Goal: Task Accomplishment & Management: Complete application form

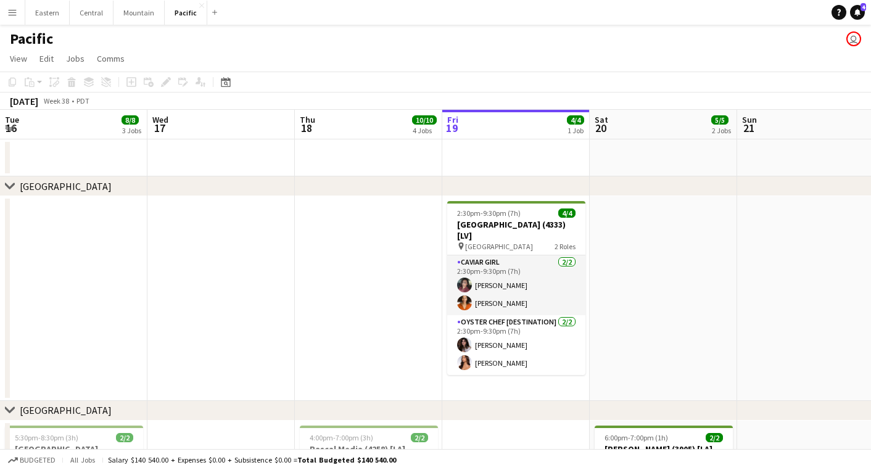
scroll to position [0, 265]
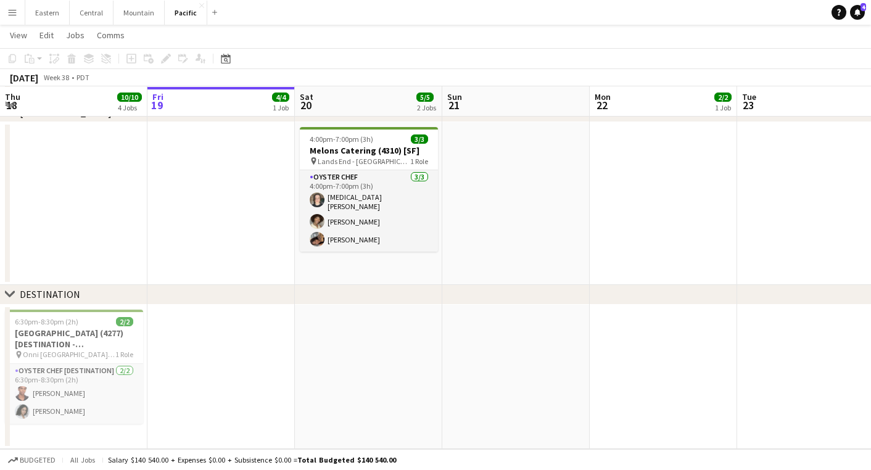
scroll to position [809, 0]
click at [45, 11] on button "Eastern Close" at bounding box center [47, 13] width 44 height 24
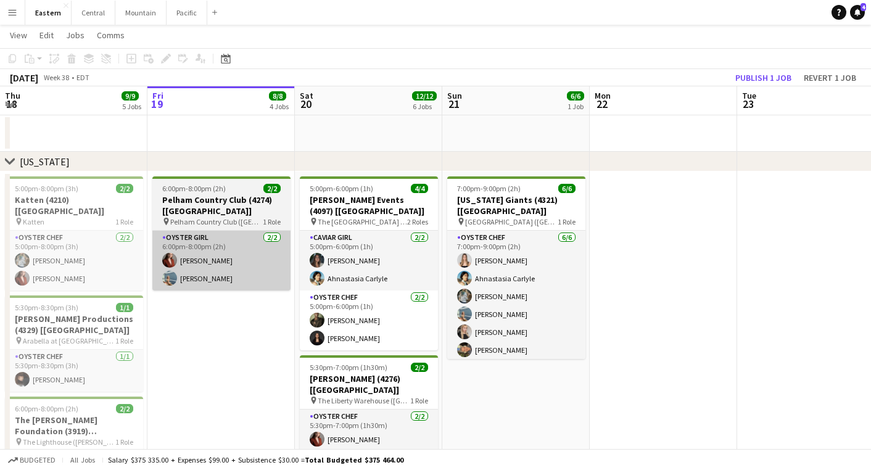
scroll to position [408, 0]
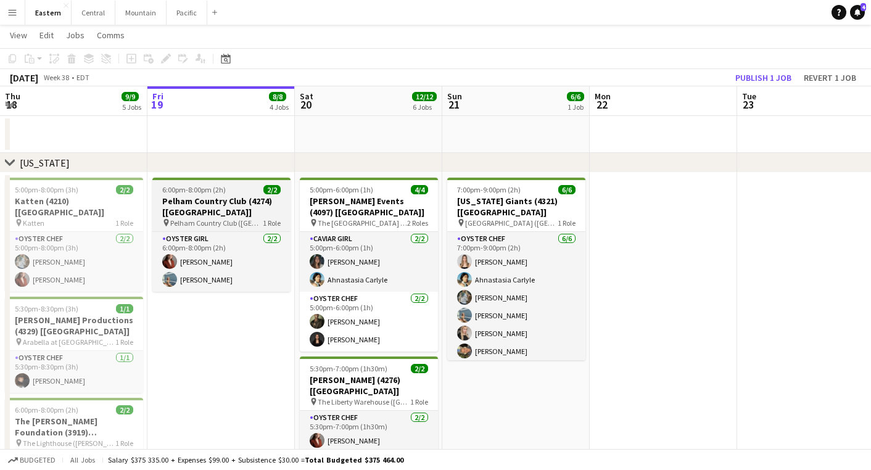
click at [204, 216] on h3 "Pelham Country Club (4274) [[GEOGRAPHIC_DATA]]" at bounding box center [221, 206] width 138 height 22
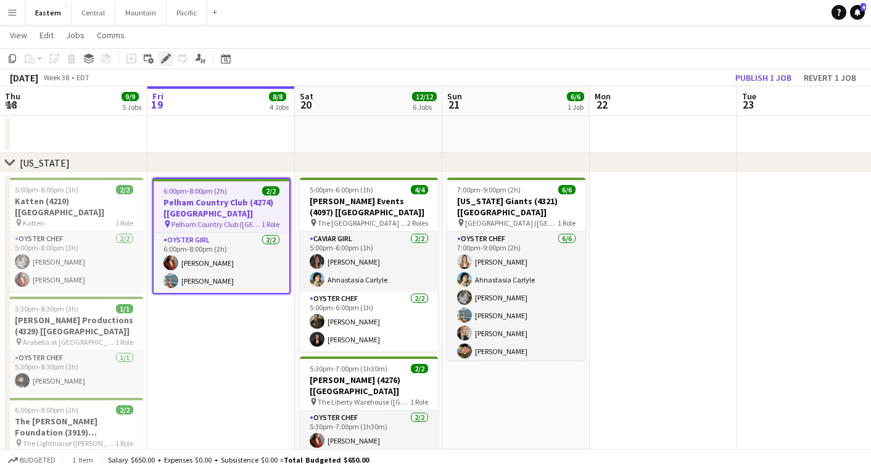
click at [163, 62] on icon "Edit" at bounding box center [166, 59] width 10 height 10
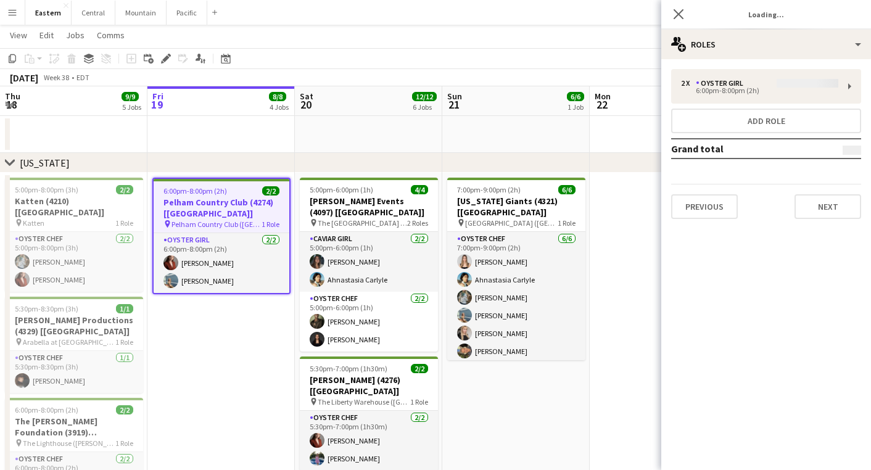
type input "**********"
click at [827, 202] on button "Next" at bounding box center [827, 206] width 67 height 25
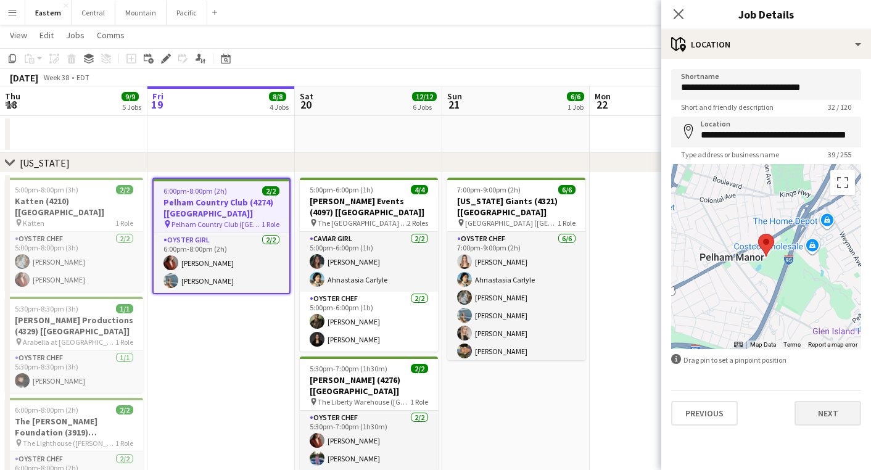
click at [808, 410] on button "Next" at bounding box center [827, 413] width 67 height 25
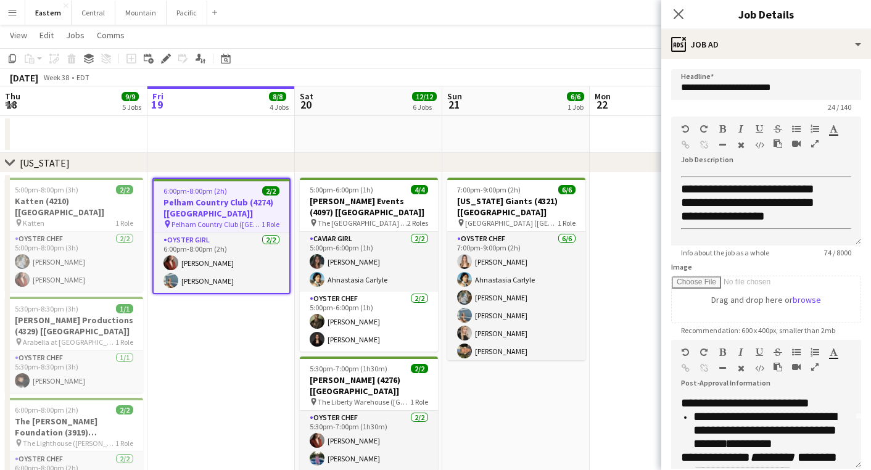
scroll to position [51, 0]
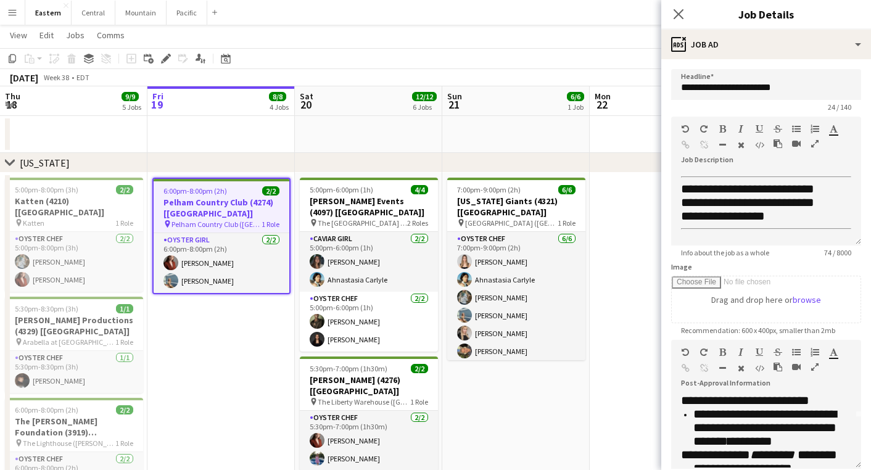
click at [816, 363] on icon "button" at bounding box center [814, 367] width 7 height 9
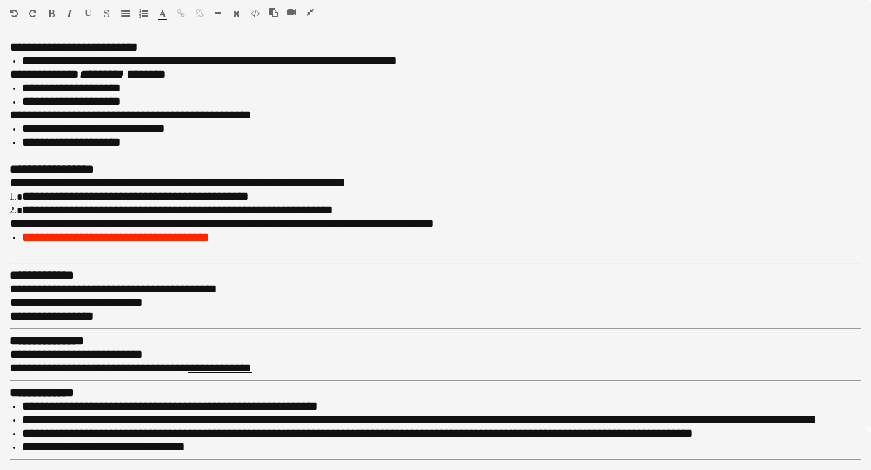
scroll to position [409, 0]
click at [306, 14] on button "button" at bounding box center [310, 12] width 9 height 10
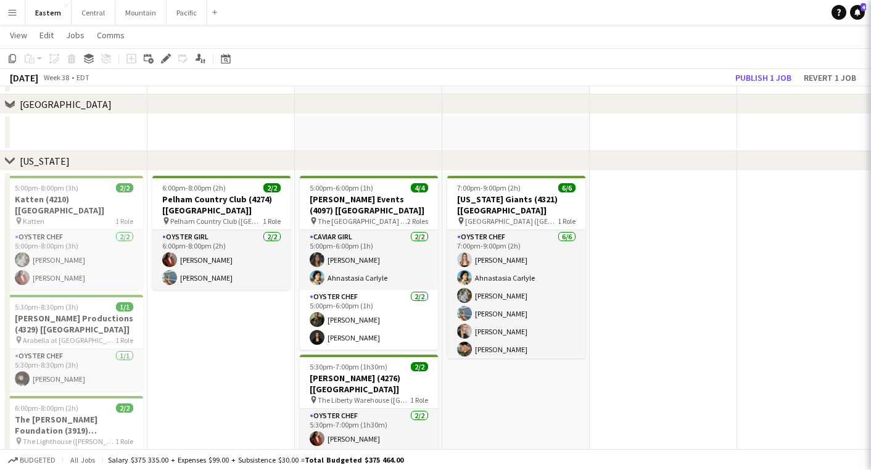
scroll to position [123, 0]
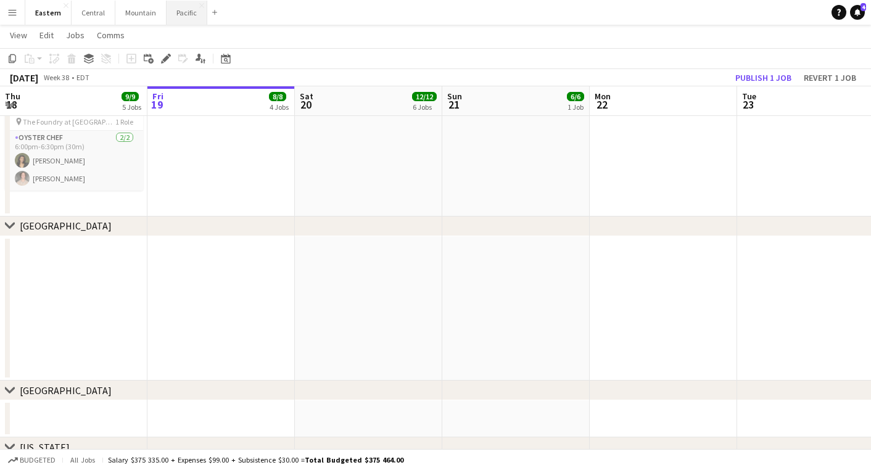
click at [176, 6] on button "Pacific Close" at bounding box center [187, 13] width 41 height 24
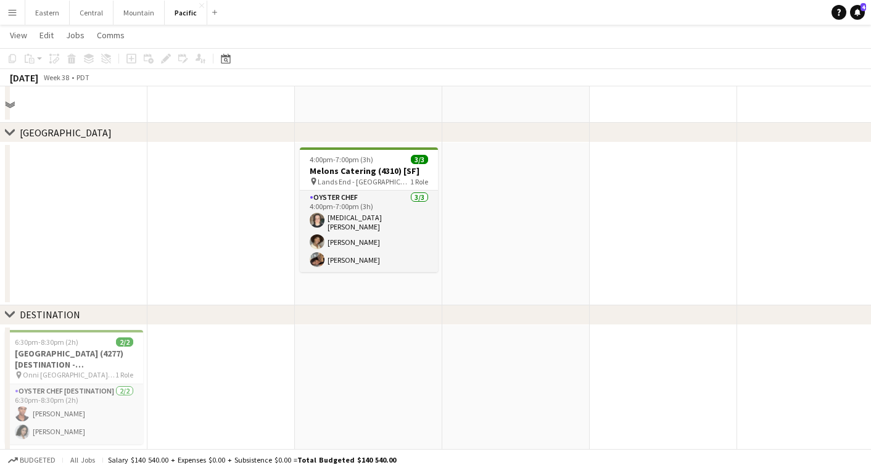
scroll to position [746, 0]
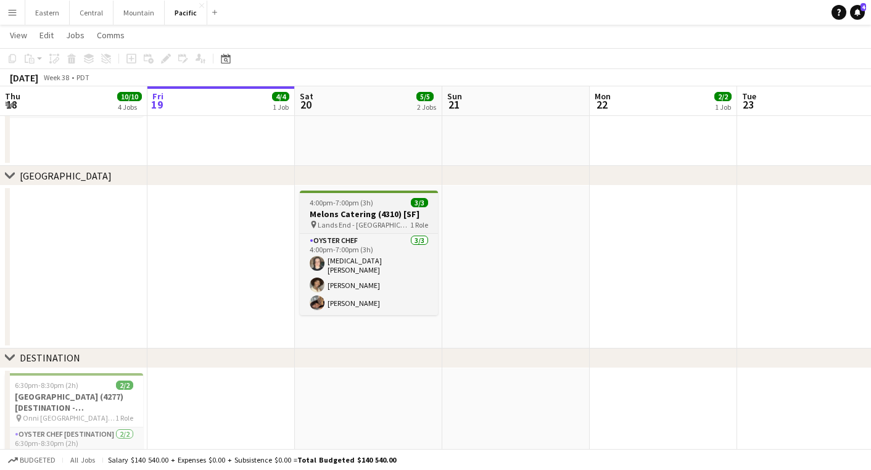
click at [327, 210] on h3 "Melons Catering (4310) [SF]" at bounding box center [369, 213] width 138 height 11
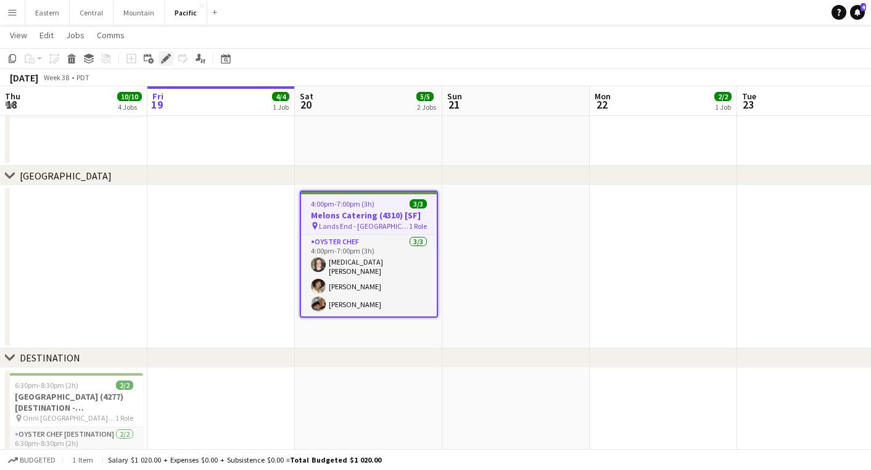
click at [167, 57] on icon at bounding box center [165, 59] width 7 height 7
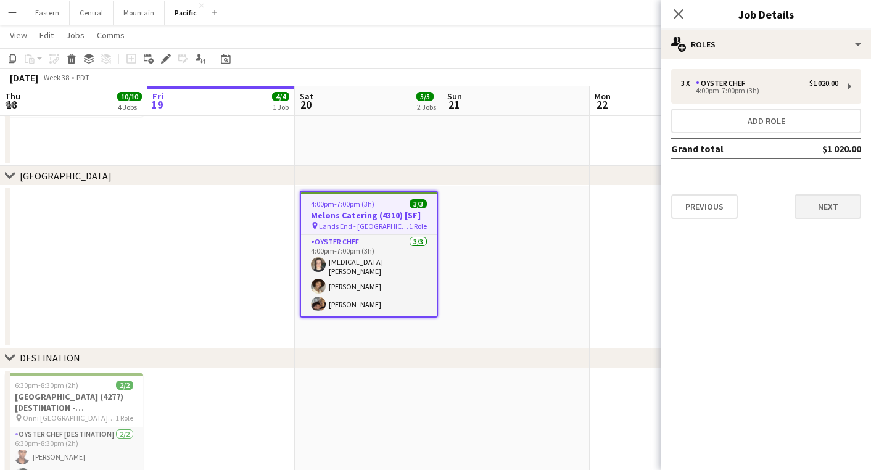
click at [830, 200] on button "Next" at bounding box center [827, 206] width 67 height 25
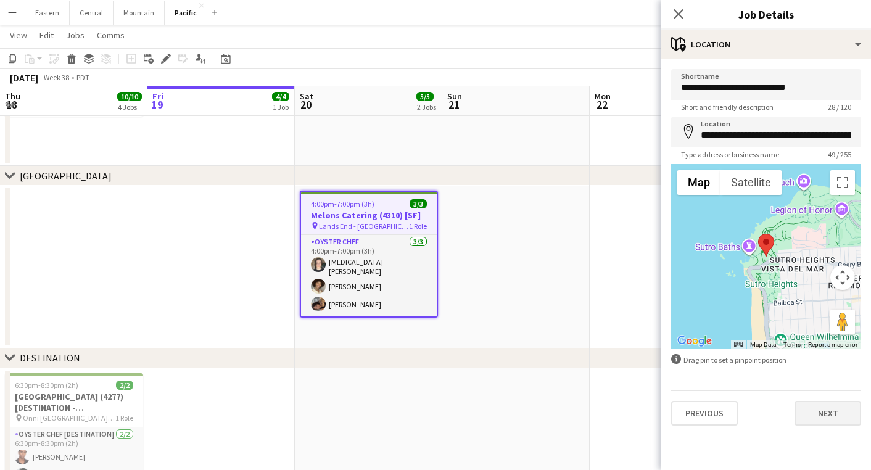
click at [820, 417] on button "Next" at bounding box center [827, 413] width 67 height 25
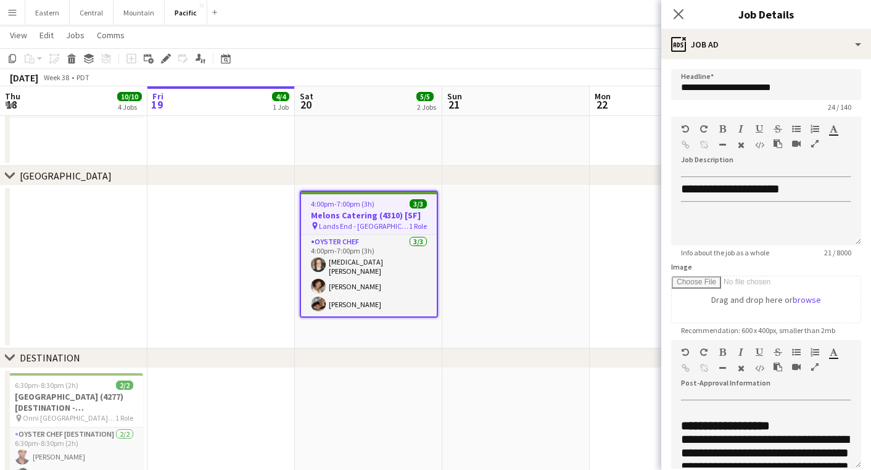
click at [817, 368] on icon "button" at bounding box center [814, 367] width 7 height 9
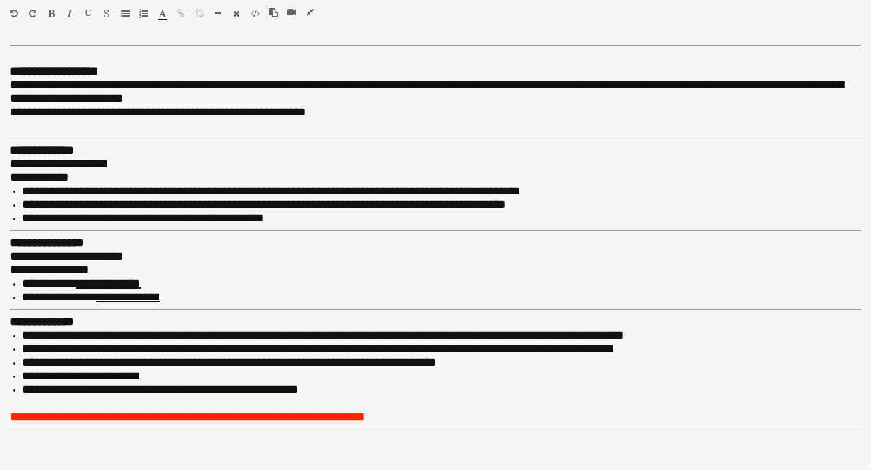
click at [311, 10] on icon "button" at bounding box center [309, 12] width 7 height 9
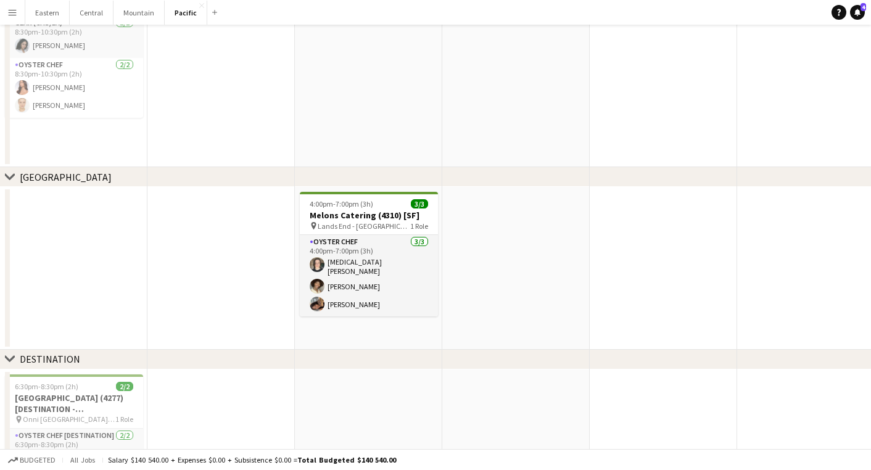
scroll to position [0, 0]
